Goal: Task Accomplishment & Management: Use online tool/utility

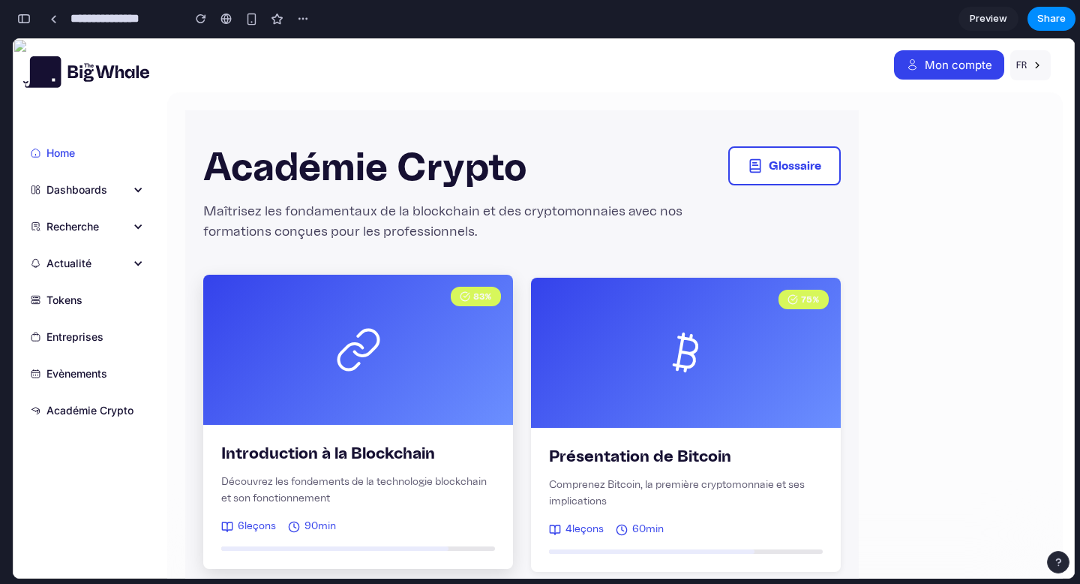
scroll to position [0, 20]
click at [383, 374] on div "83 %" at bounding box center [358, 350] width 310 height 150
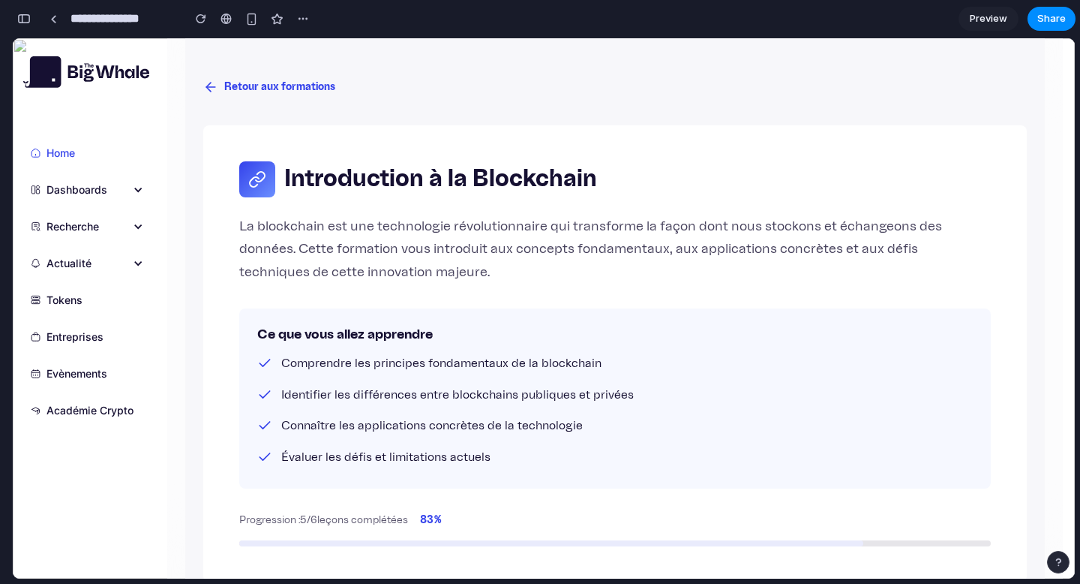
scroll to position [0, 0]
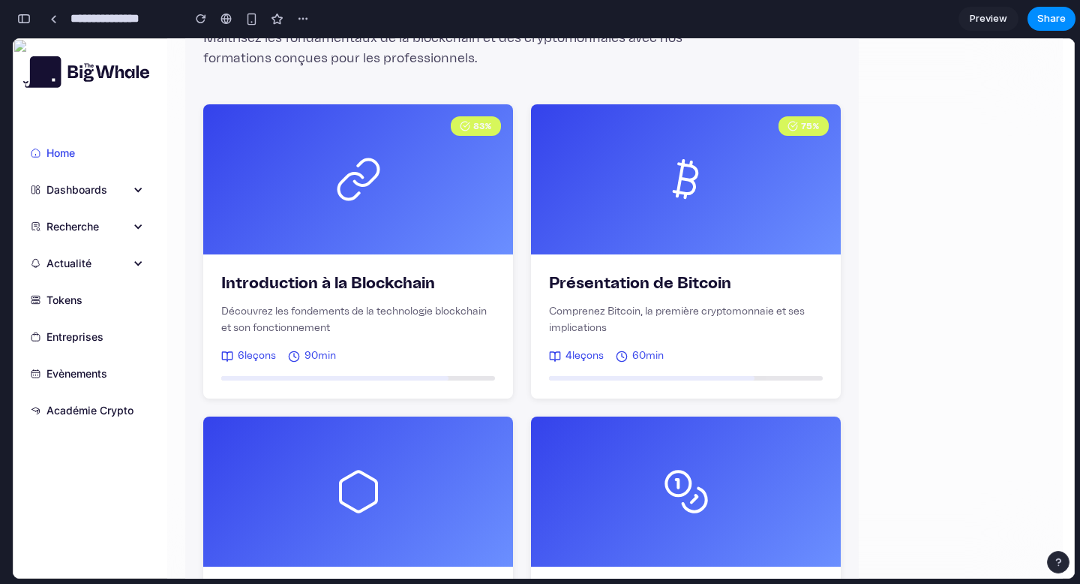
drag, startPoint x: 1059, startPoint y: 42, endPoint x: 704, endPoint y: 66, distance: 356.5
click at [704, 66] on p "Maîtrisez les fondamentaux de la blockchain et des cryptomonnaies avec nos form…" at bounding box center [465, 48] width 525 height 41
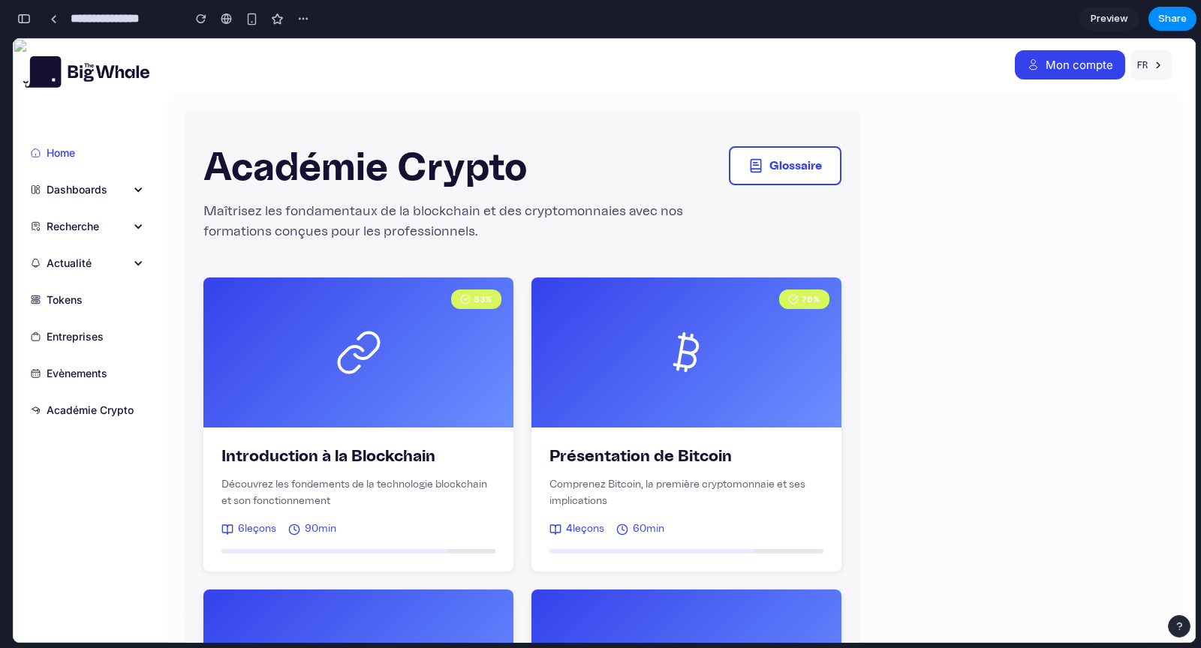
scroll to position [0, 20]
drag, startPoint x: 747, startPoint y: 44, endPoint x: 603, endPoint y: 131, distance: 167.3
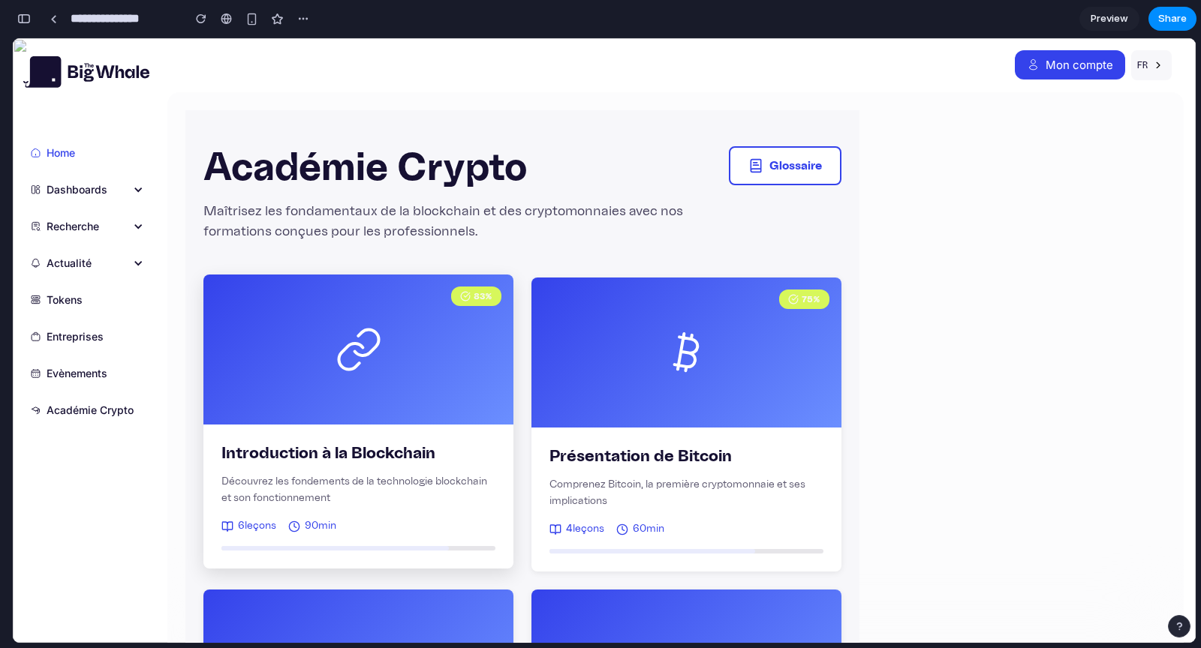
click at [292, 335] on div "83 %" at bounding box center [358, 350] width 310 height 150
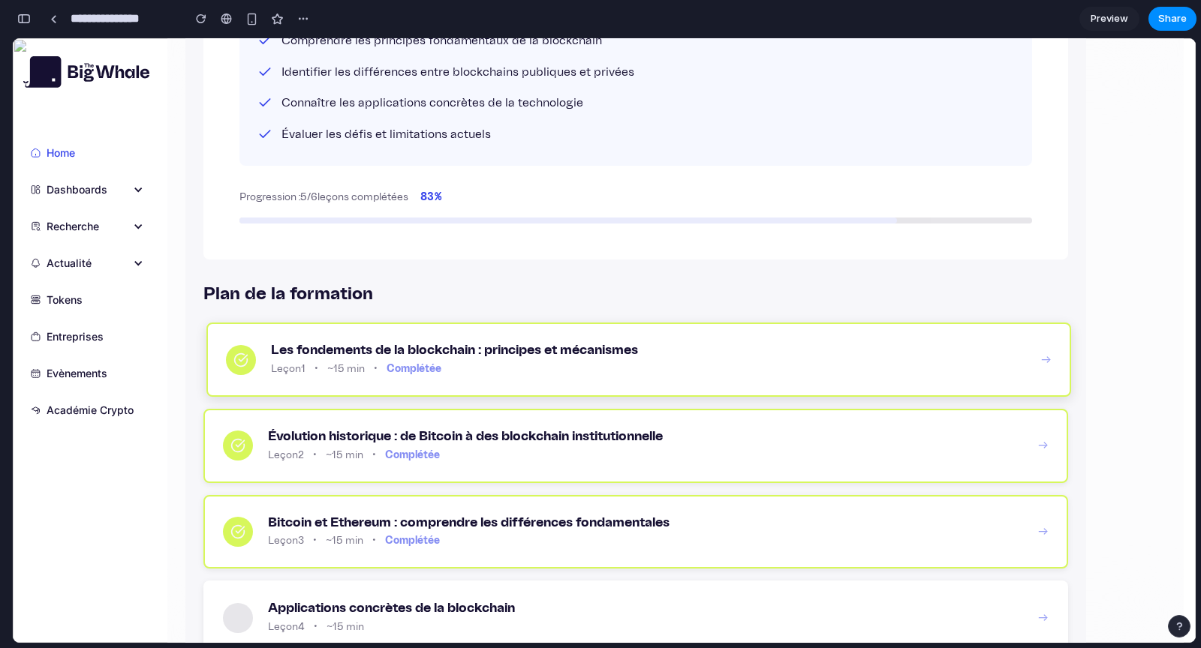
scroll to position [630, 0]
